Goal: Task Accomplishment & Management: Manage account settings

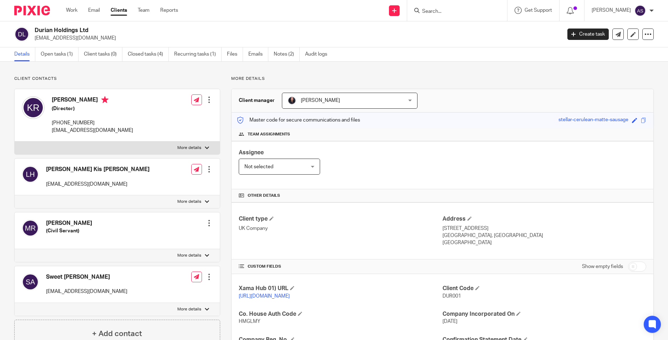
scroll to position [107, 0]
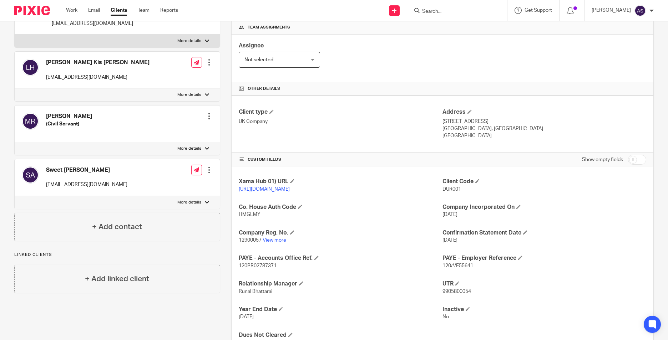
click at [443, 13] on input "Search" at bounding box center [453, 12] width 64 height 6
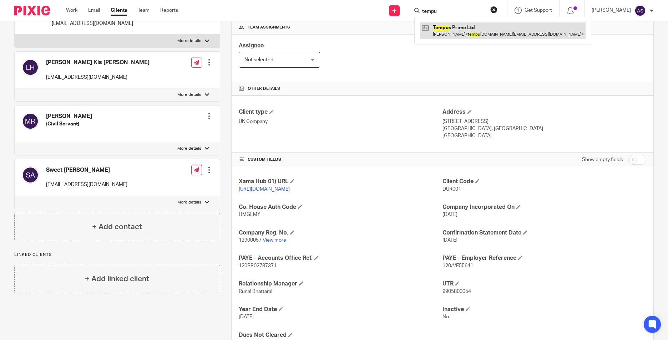
type input "tempu"
click at [451, 25] on link at bounding box center [502, 30] width 165 height 16
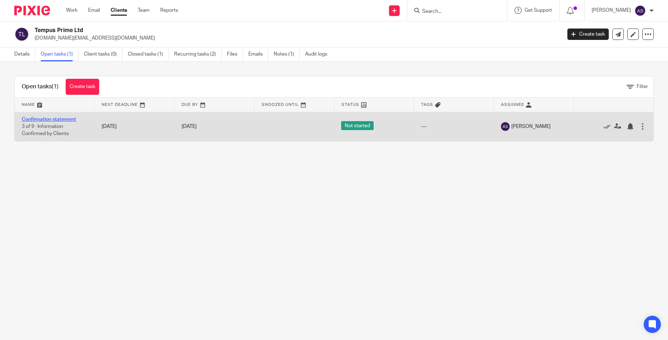
click at [48, 121] on link "Confirmation statement" at bounding box center [49, 119] width 54 height 5
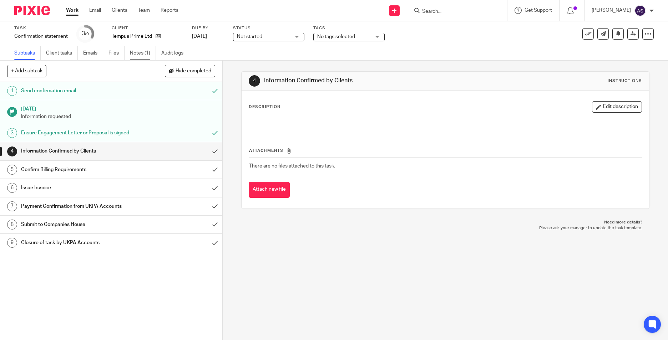
click at [136, 53] on link "Notes (1)" at bounding box center [143, 53] width 26 height 14
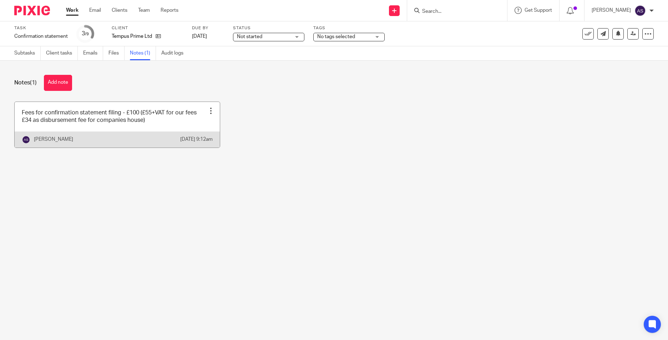
drag, startPoint x: 26, startPoint y: 53, endPoint x: 63, endPoint y: 107, distance: 65.0
click at [26, 53] on link "Subtasks" at bounding box center [27, 53] width 26 height 14
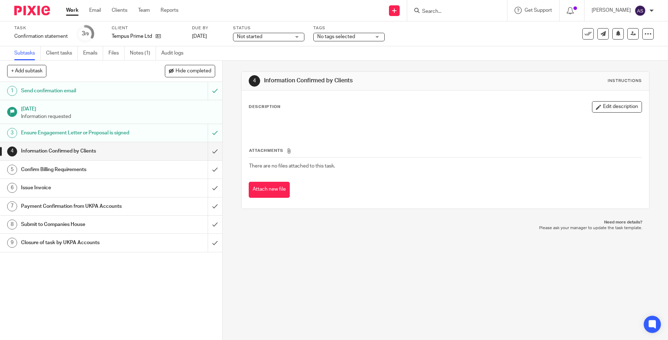
click at [88, 190] on h1 "Issue Invoice" at bounding box center [81, 188] width 120 height 11
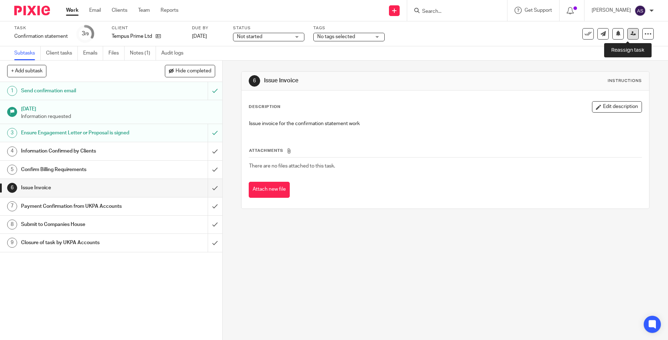
click at [630, 34] on icon at bounding box center [632, 33] width 5 height 5
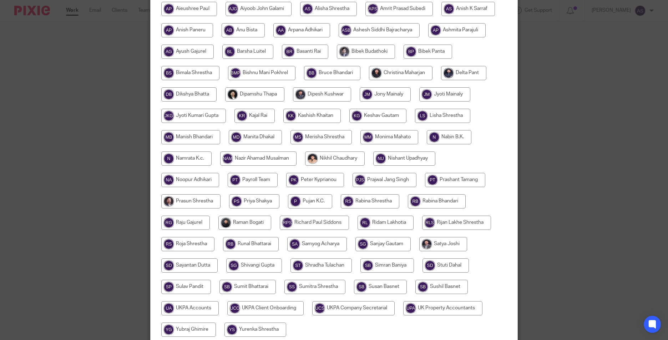
scroll to position [178, 0]
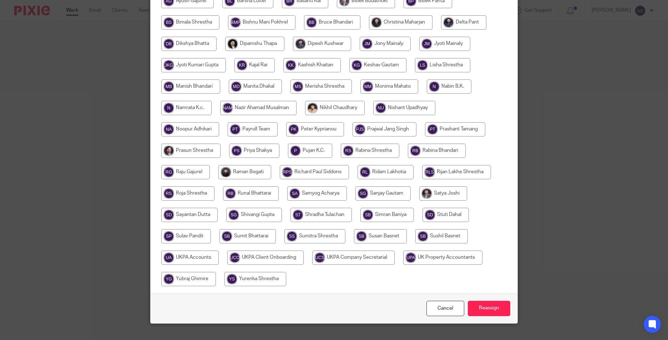
click at [193, 258] on input "radio" at bounding box center [189, 258] width 57 height 14
radio input "true"
click at [473, 310] on input "Reassign" at bounding box center [488, 308] width 42 height 15
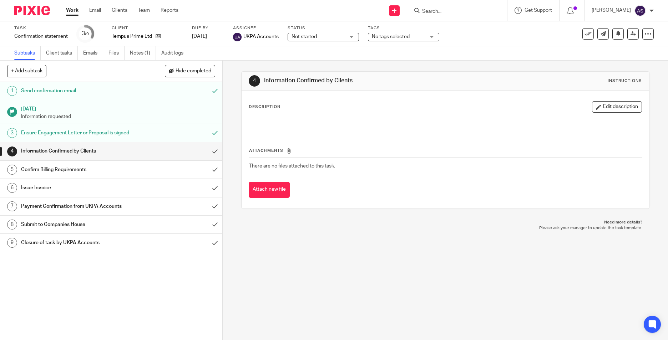
click at [435, 16] on div at bounding box center [457, 10] width 100 height 21
click at [437, 15] on input "Search" at bounding box center [453, 12] width 64 height 6
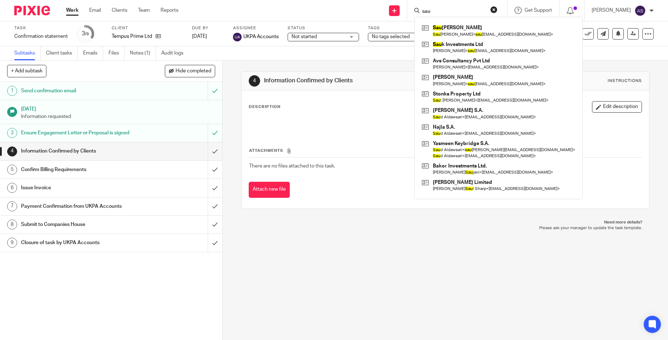
type input "sau"
click at [468, 99] on link at bounding box center [498, 97] width 157 height 16
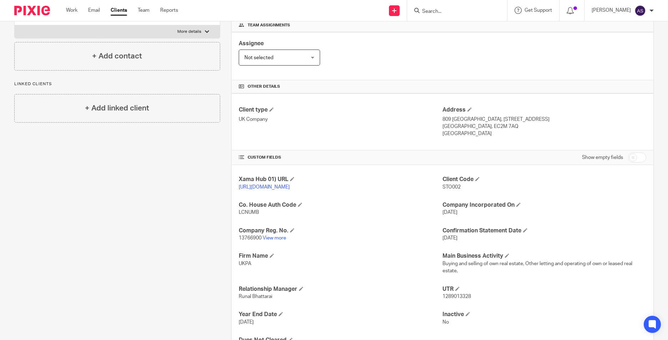
scroll to position [46, 0]
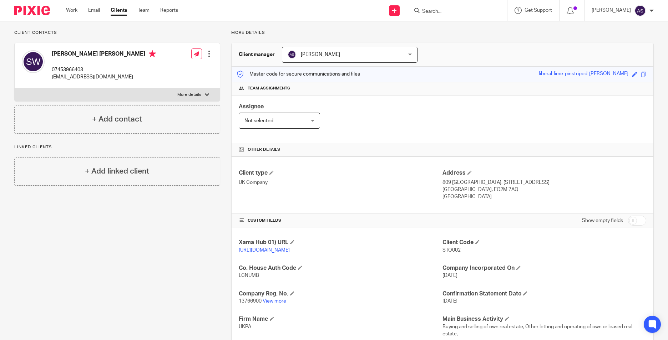
click at [440, 14] on input "Search" at bounding box center [453, 12] width 64 height 6
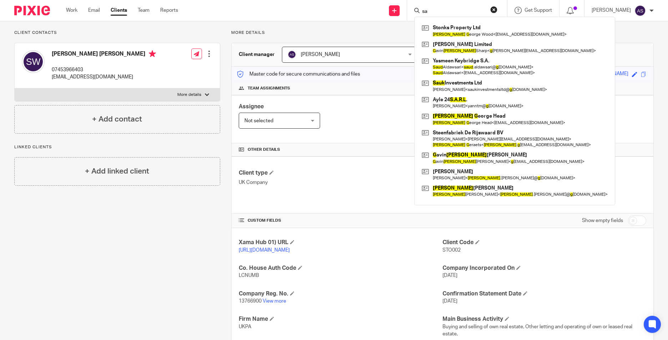
type input "s"
